Goal: Task Accomplishment & Management: Complete application form

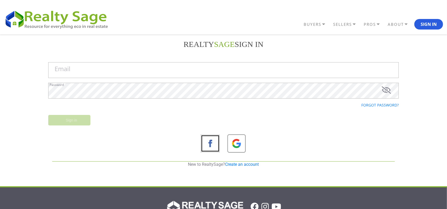
click at [140, 119] on div "Sign in" at bounding box center [223, 122] width 358 height 15
click at [231, 164] on link "Create an account" at bounding box center [242, 164] width 34 height 5
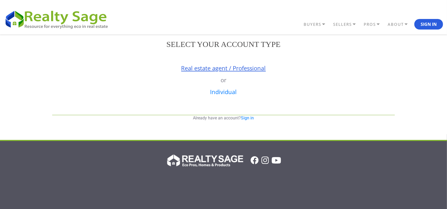
click at [198, 68] on link "Real estate agent / Professional" at bounding box center [223, 68] width 85 height 8
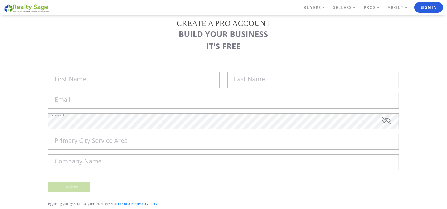
scroll to position [33, 0]
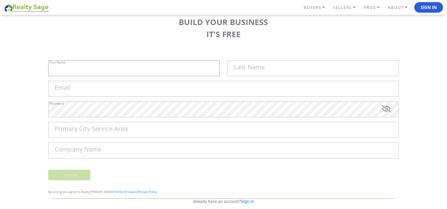
type input "Sell My House Fast [US_STATE] | As"
type input "Is Cash Home Buyers [GEOGRAPHIC_DATA]"
type input "[EMAIL_ADDRESS][DOMAIN_NAME]"
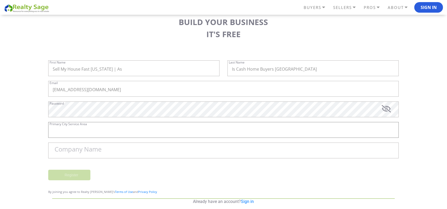
type input "[GEOGRAPHIC_DATA]"
type input "Sell My House Fast [US_STATE] | As Is Cash Home Buyers [GEOGRAPHIC_DATA]"
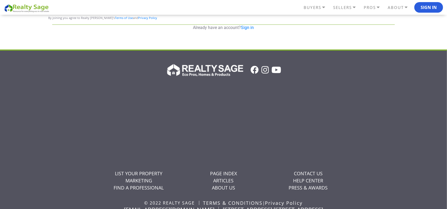
scroll to position [224, 0]
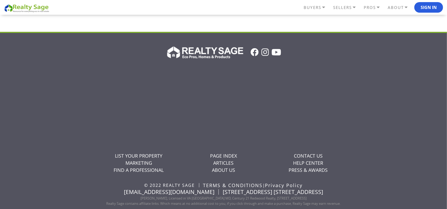
click at [116, 58] on div at bounding box center [223, 52] width 253 height 15
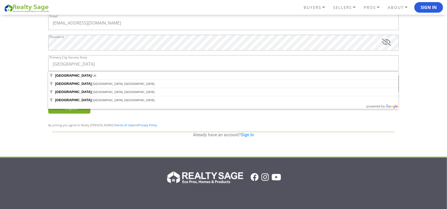
scroll to position [93, 0]
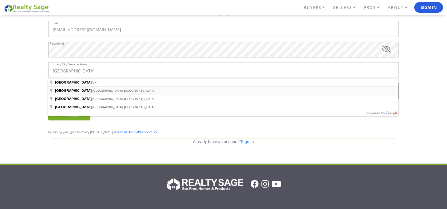
click at [92, 91] on span "[GEOGRAPHIC_DATA], [GEOGRAPHIC_DATA]" at bounding box center [123, 90] width 62 height 3
click at [79, 74] on input "[GEOGRAPHIC_DATA]" at bounding box center [223, 70] width 350 height 16
type input "[GEOGRAPHIC_DATA], [GEOGRAPHIC_DATA], [GEOGRAPHIC_DATA]"
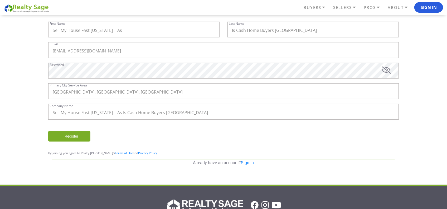
scroll to position [72, 0]
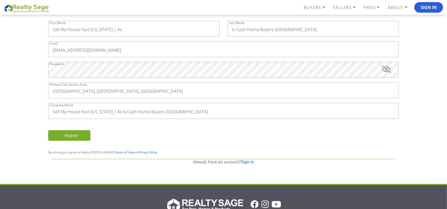
click at [63, 135] on input "Register" at bounding box center [69, 135] width 42 height 11
